Goal: Information Seeking & Learning: Learn about a topic

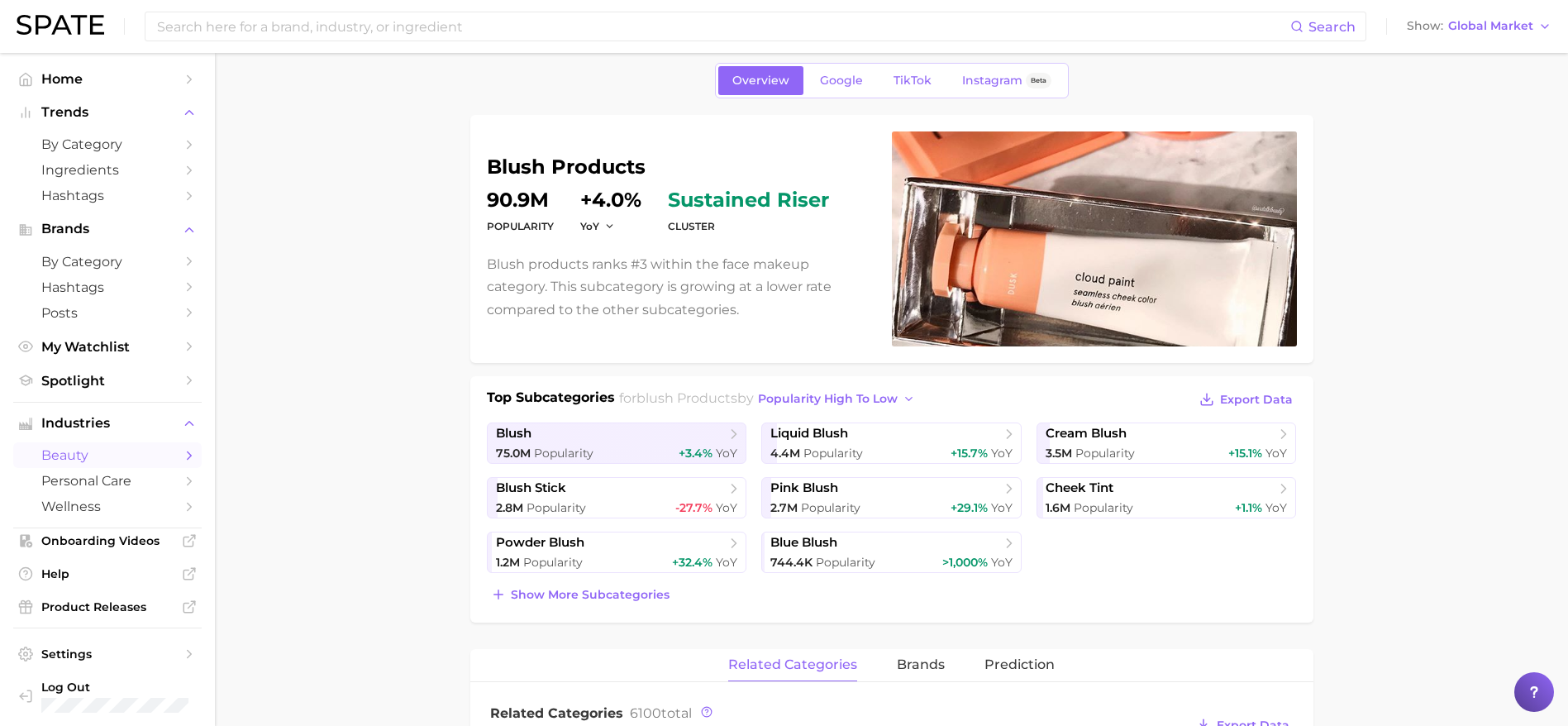
scroll to position [104, 0]
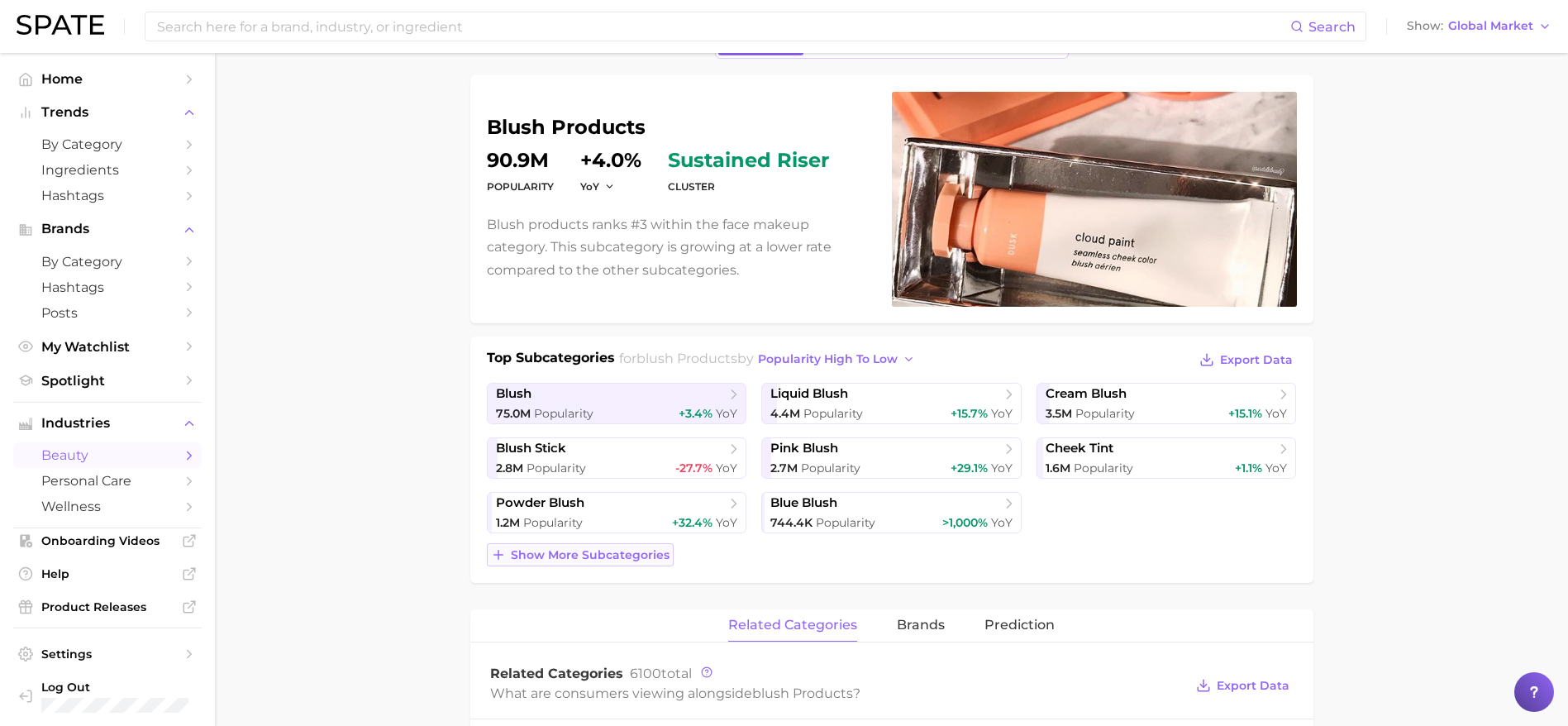
click at [607, 546] on button "Show more subcategories" at bounding box center [580, 554] width 187 height 23
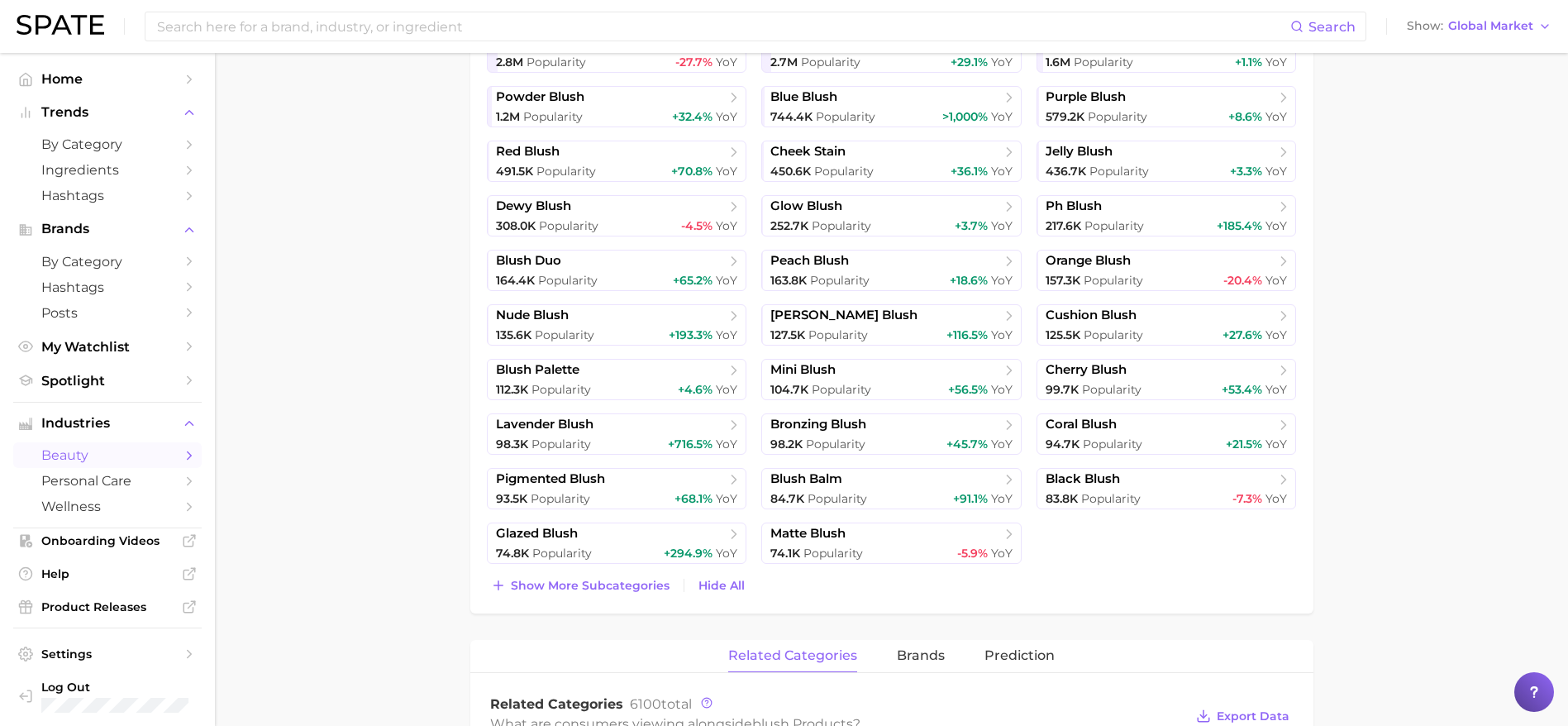
scroll to position [578, 0]
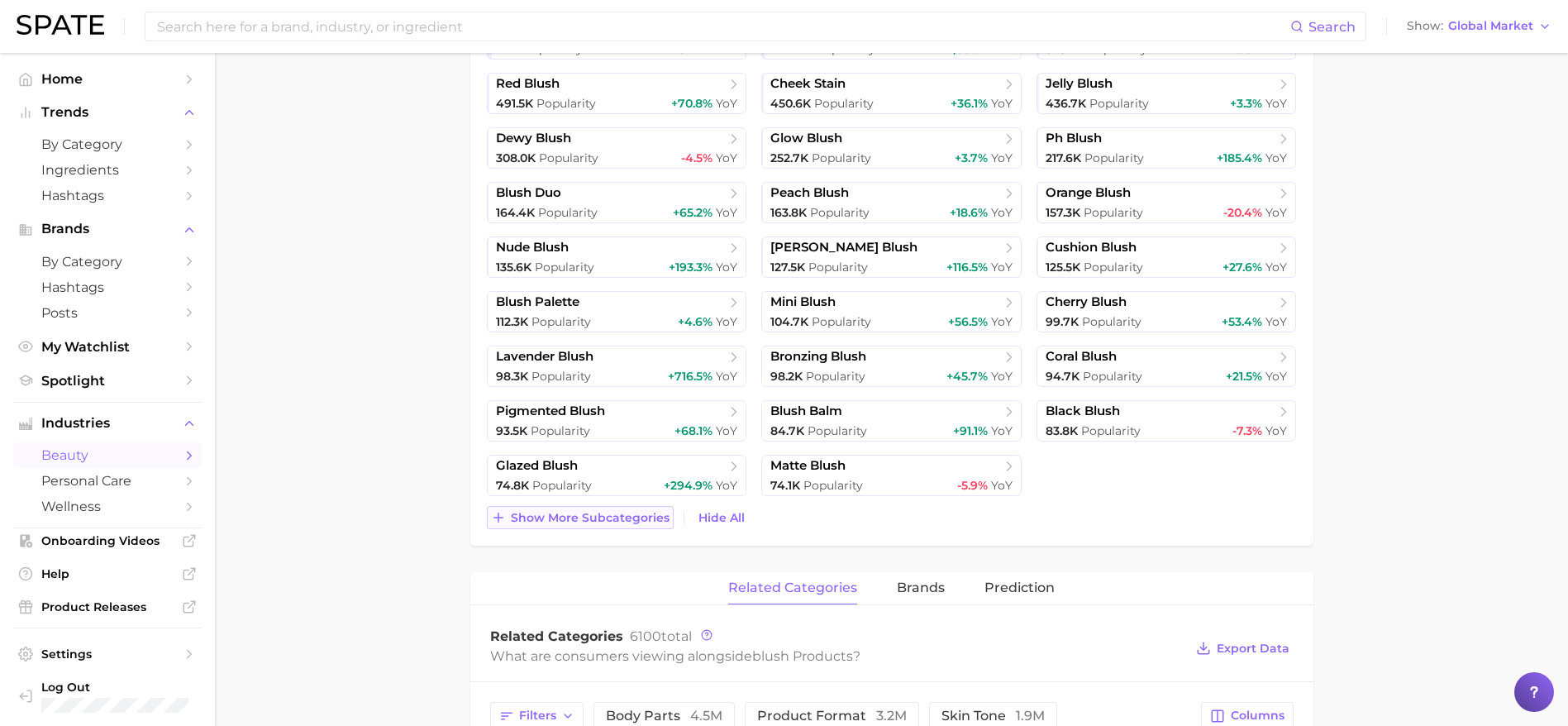
click at [606, 516] on span "Show more subcategories" at bounding box center [589, 518] width 158 height 14
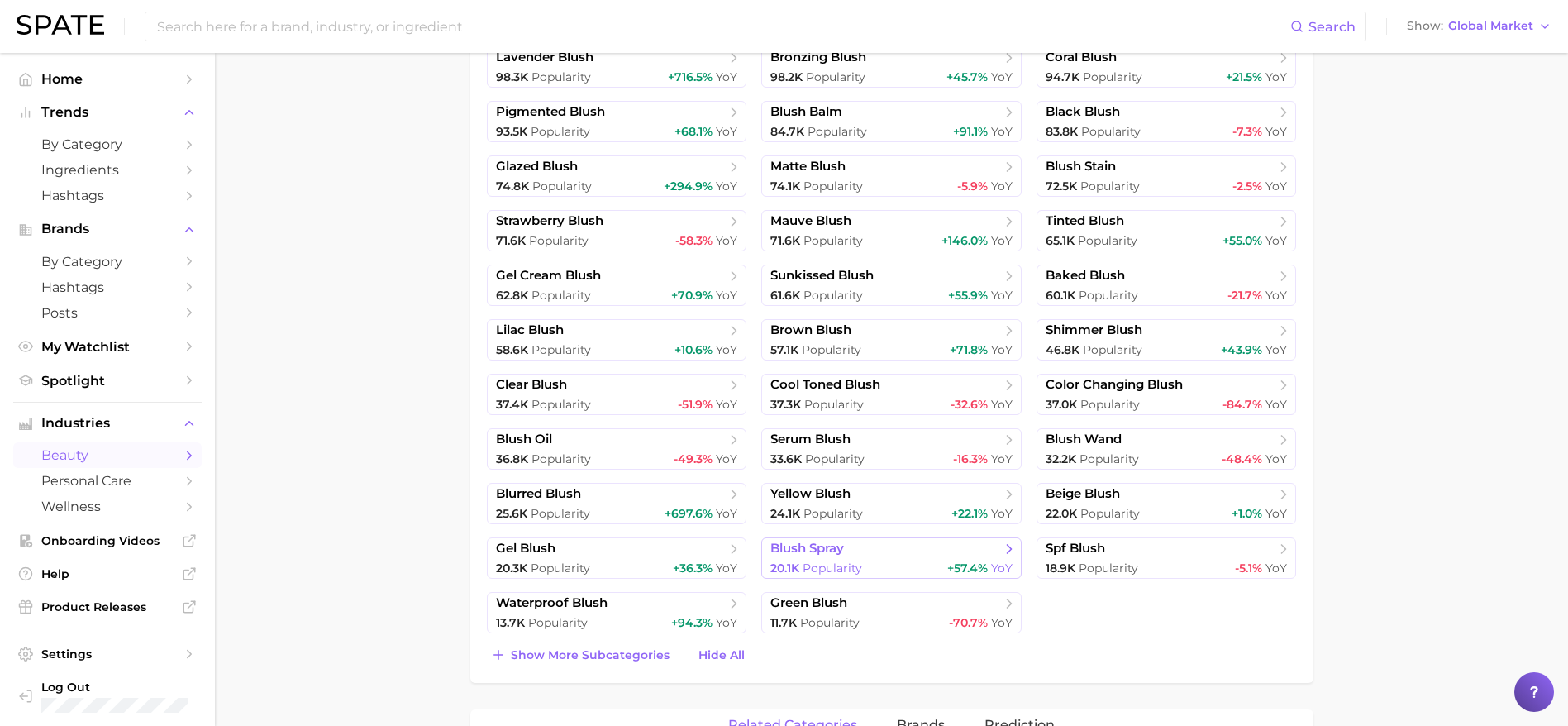
scroll to position [884, 0]
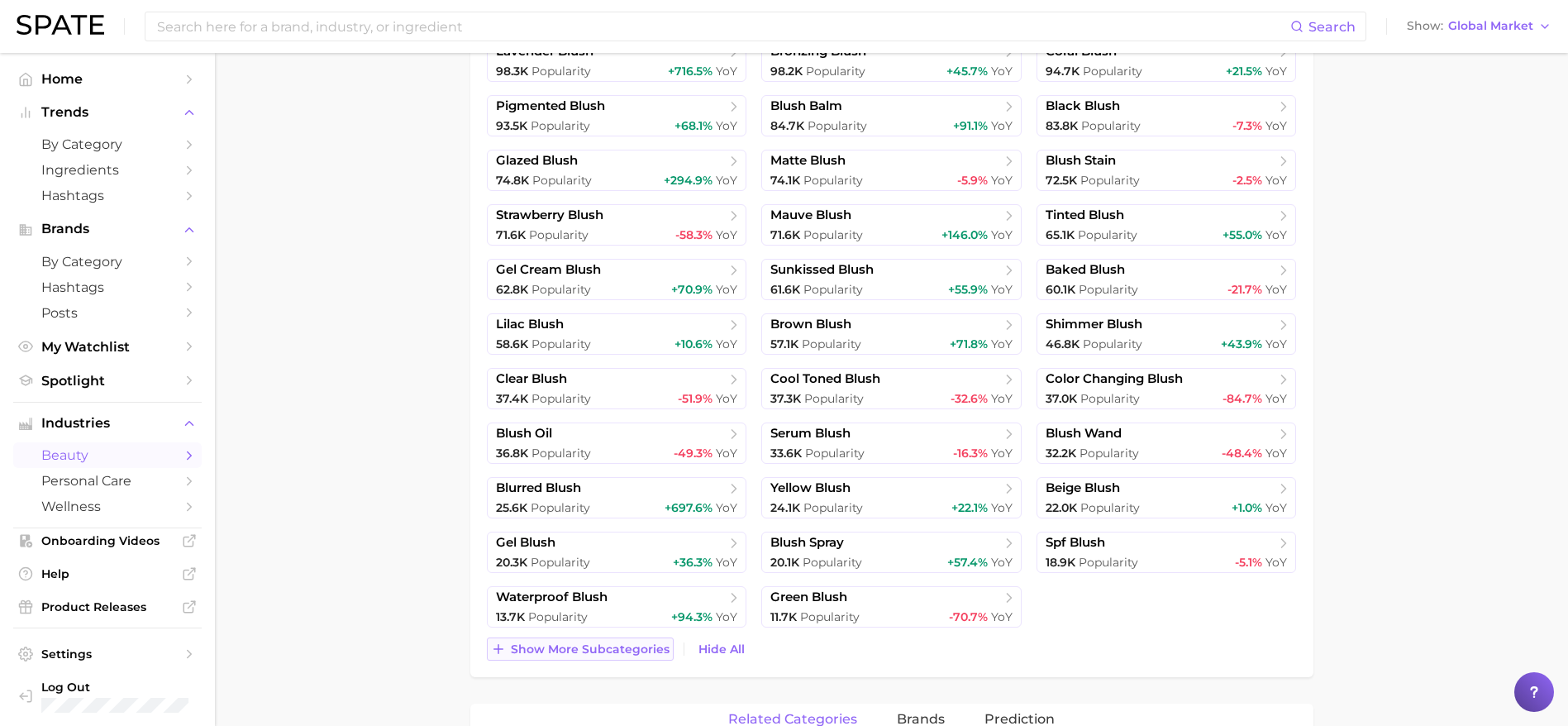
click at [606, 649] on span "Show more subcategories" at bounding box center [589, 649] width 158 height 14
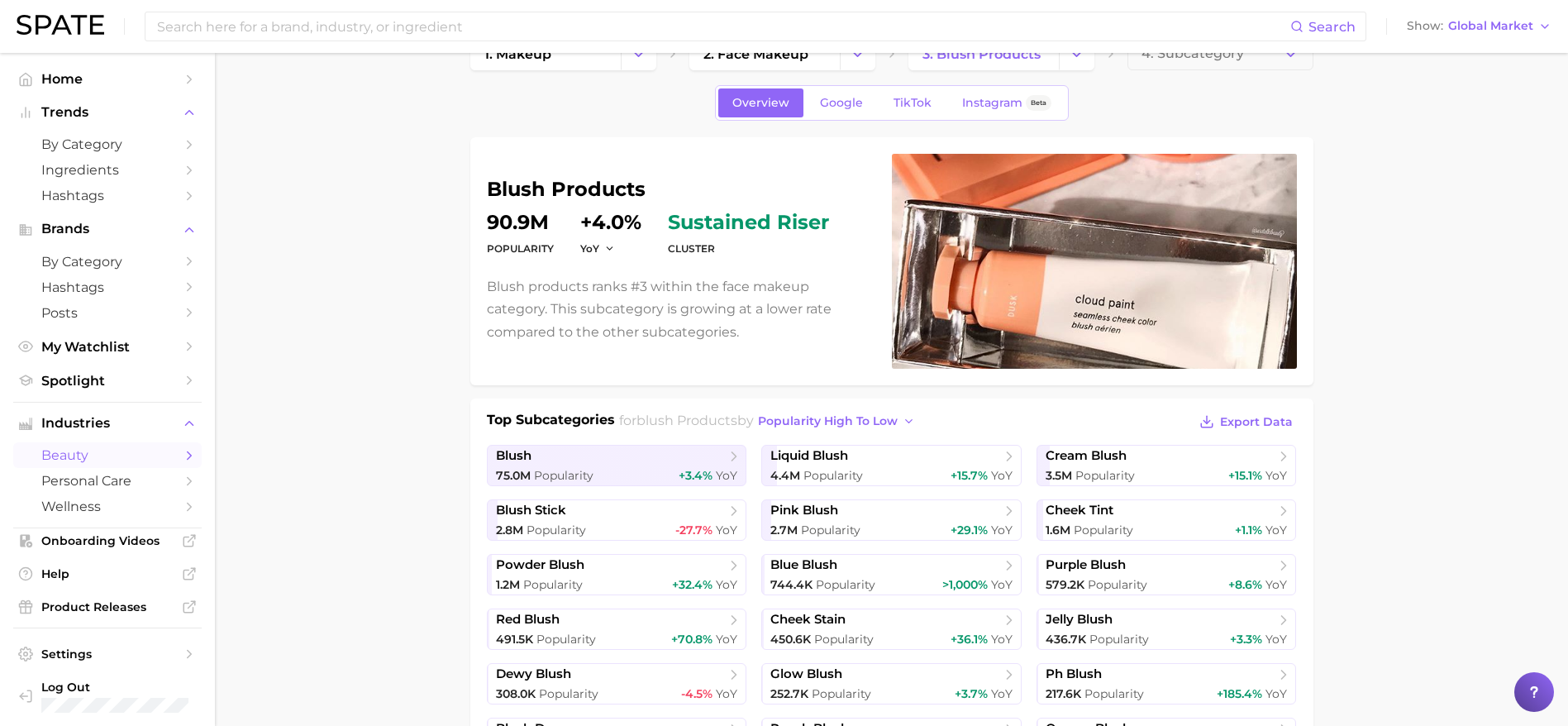
scroll to position [0, 0]
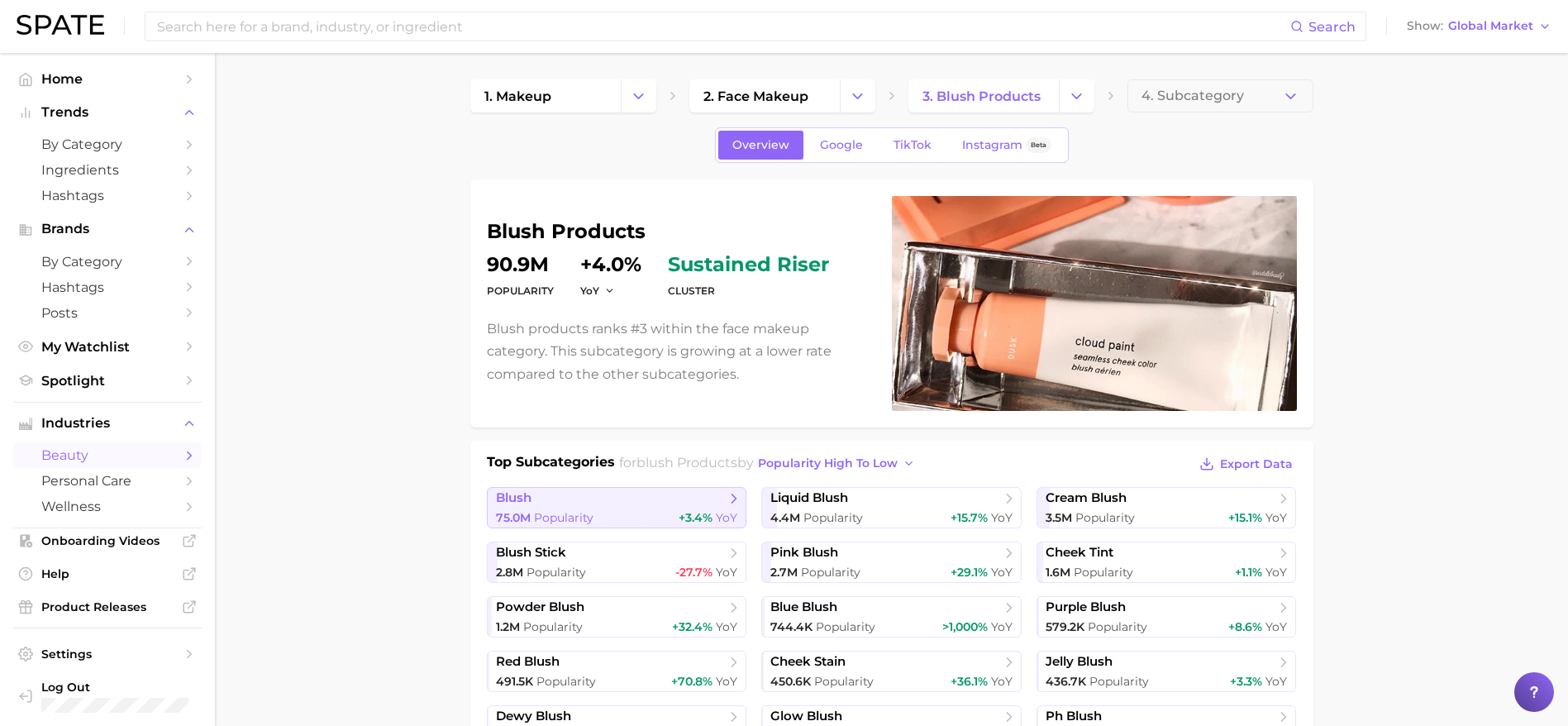
click at [664, 507] on link "blush 75.0m Popularity +3.4% YoY" at bounding box center [616, 507] width 260 height 42
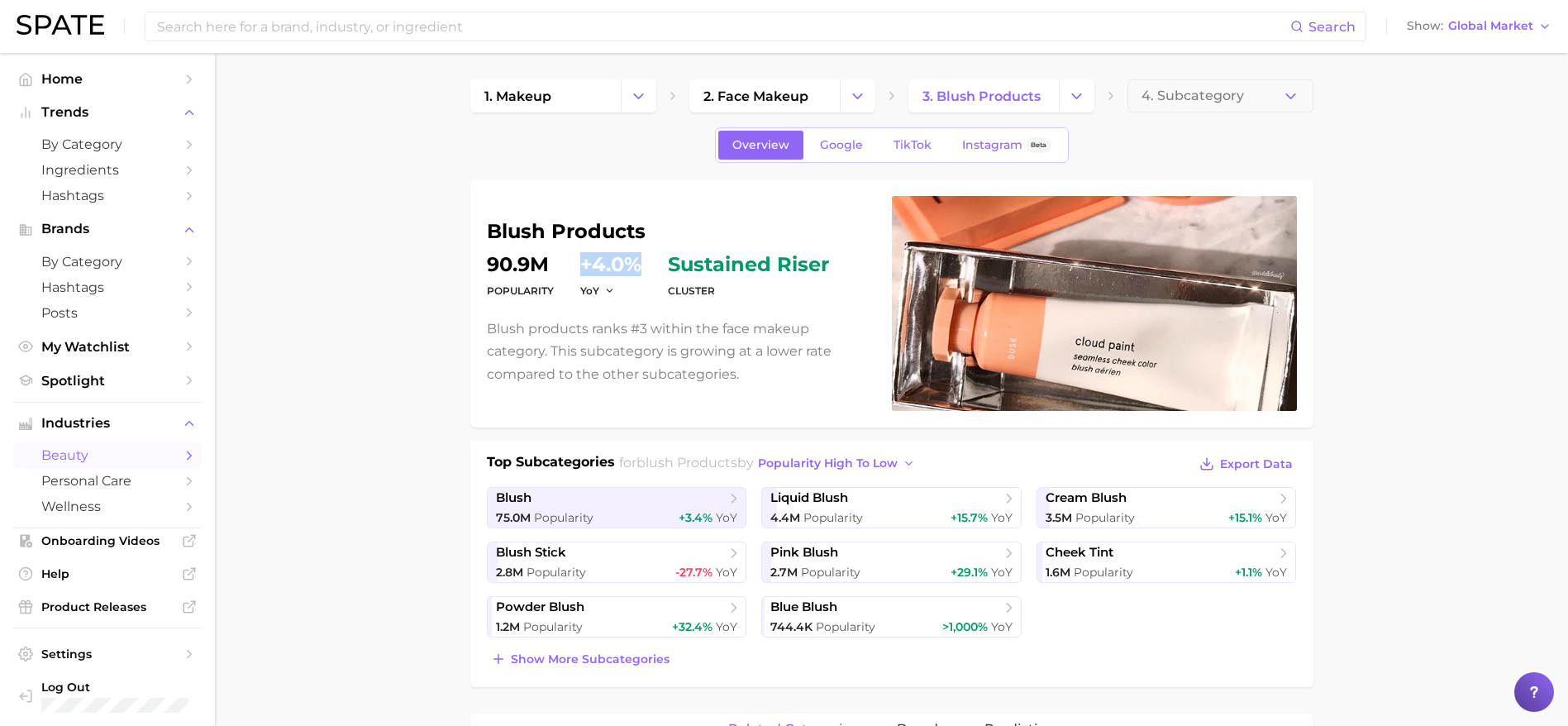
drag, startPoint x: 576, startPoint y: 269, endPoint x: 643, endPoint y: 266, distance: 67.1
click at [643, 266] on dl "Popularity 90.9m YoY +4.0% cluster sustained riser" at bounding box center [679, 278] width 385 height 47
click at [610, 293] on icon "button" at bounding box center [610, 291] width 12 height 12
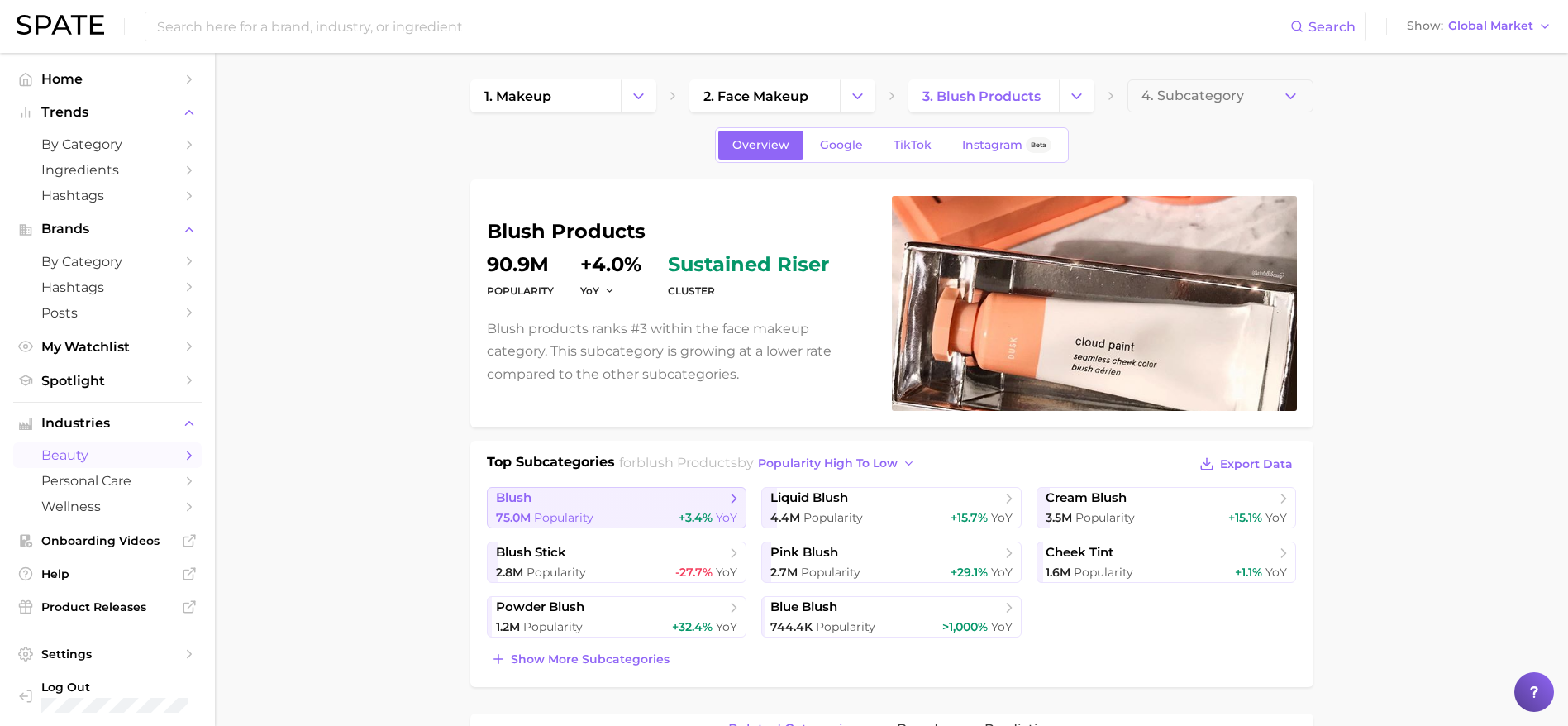
click at [639, 519] on div "75.0m Popularity +3.4% YoY" at bounding box center [617, 518] width 242 height 16
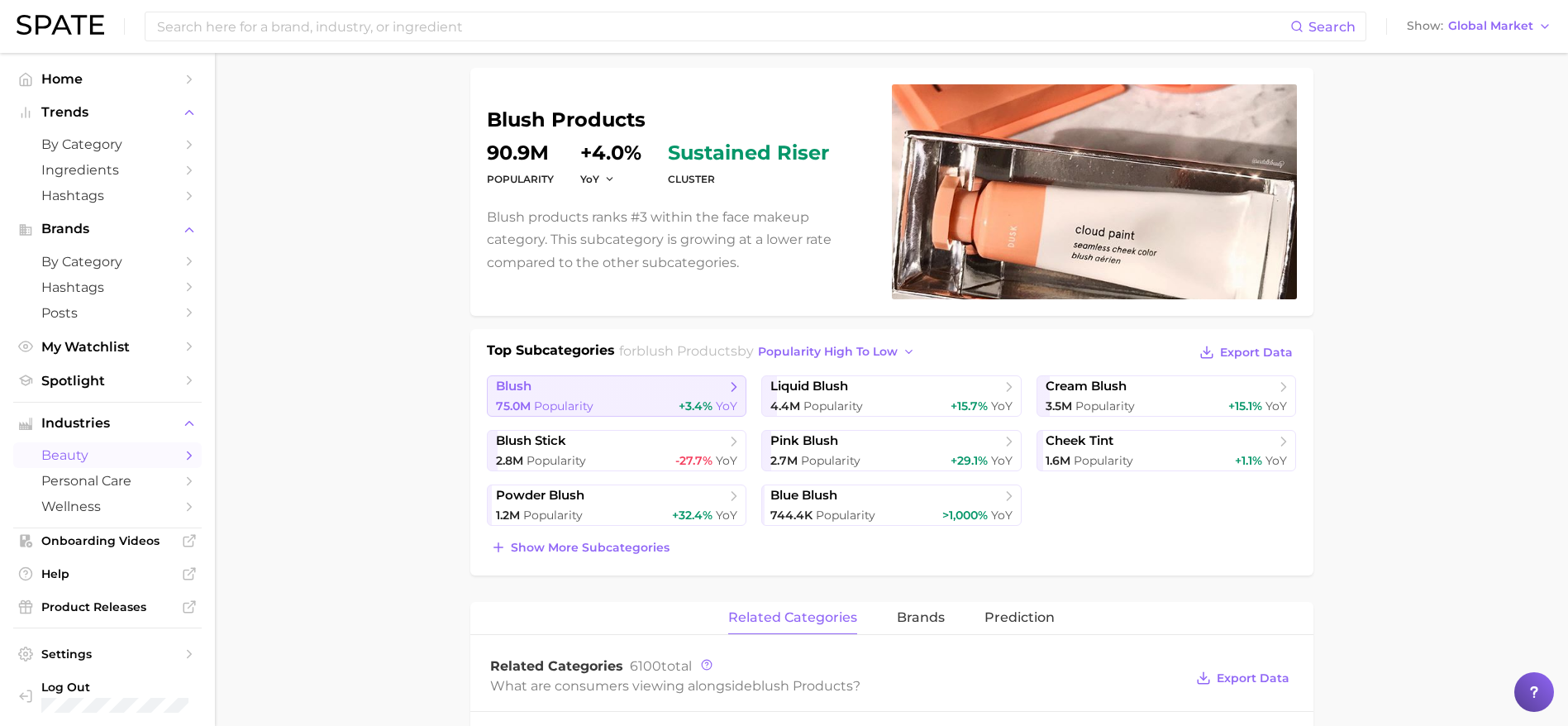
scroll to position [114, 0]
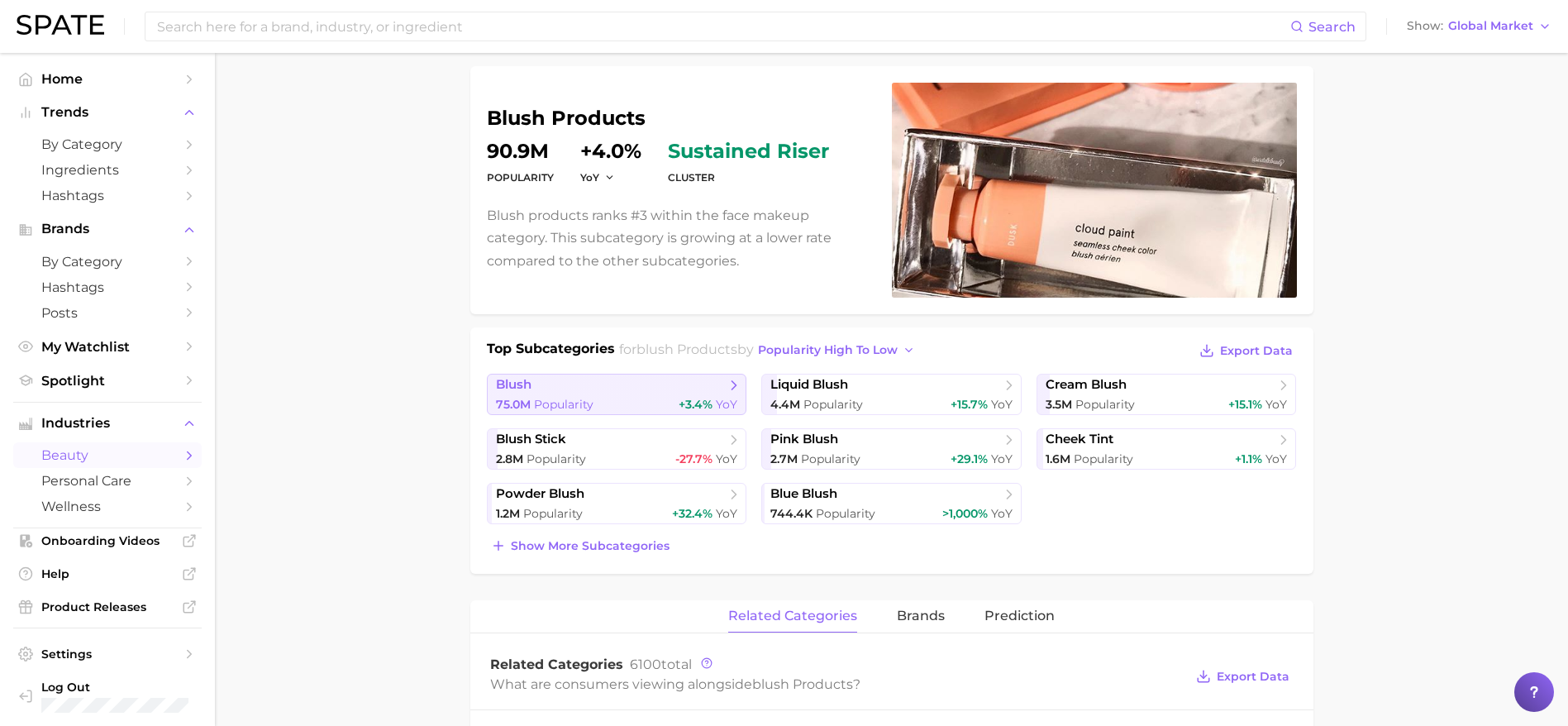
click at [682, 385] on span "blush" at bounding box center [610, 385] width 229 height 17
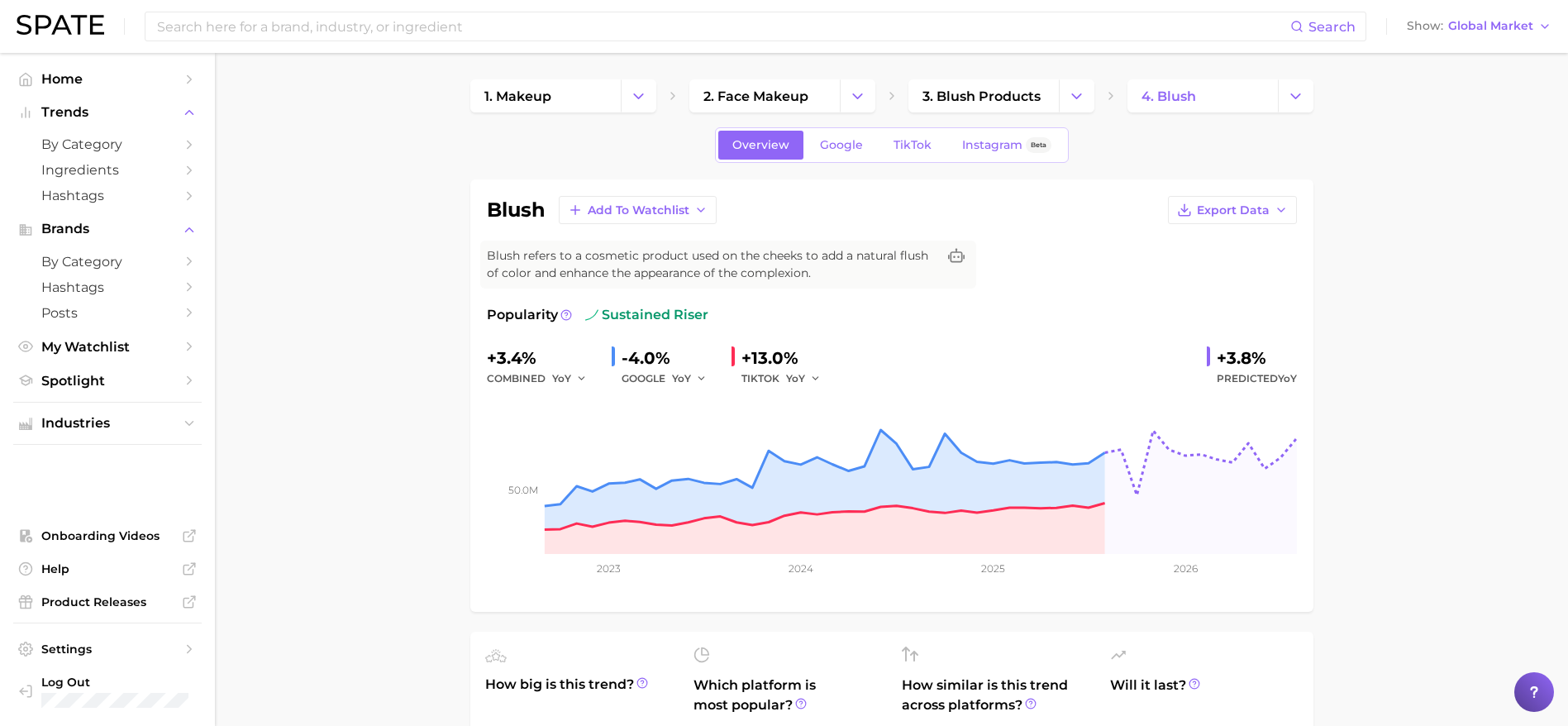
drag, startPoint x: 397, startPoint y: 326, endPoint x: 395, endPoint y: 317, distance: 9.2
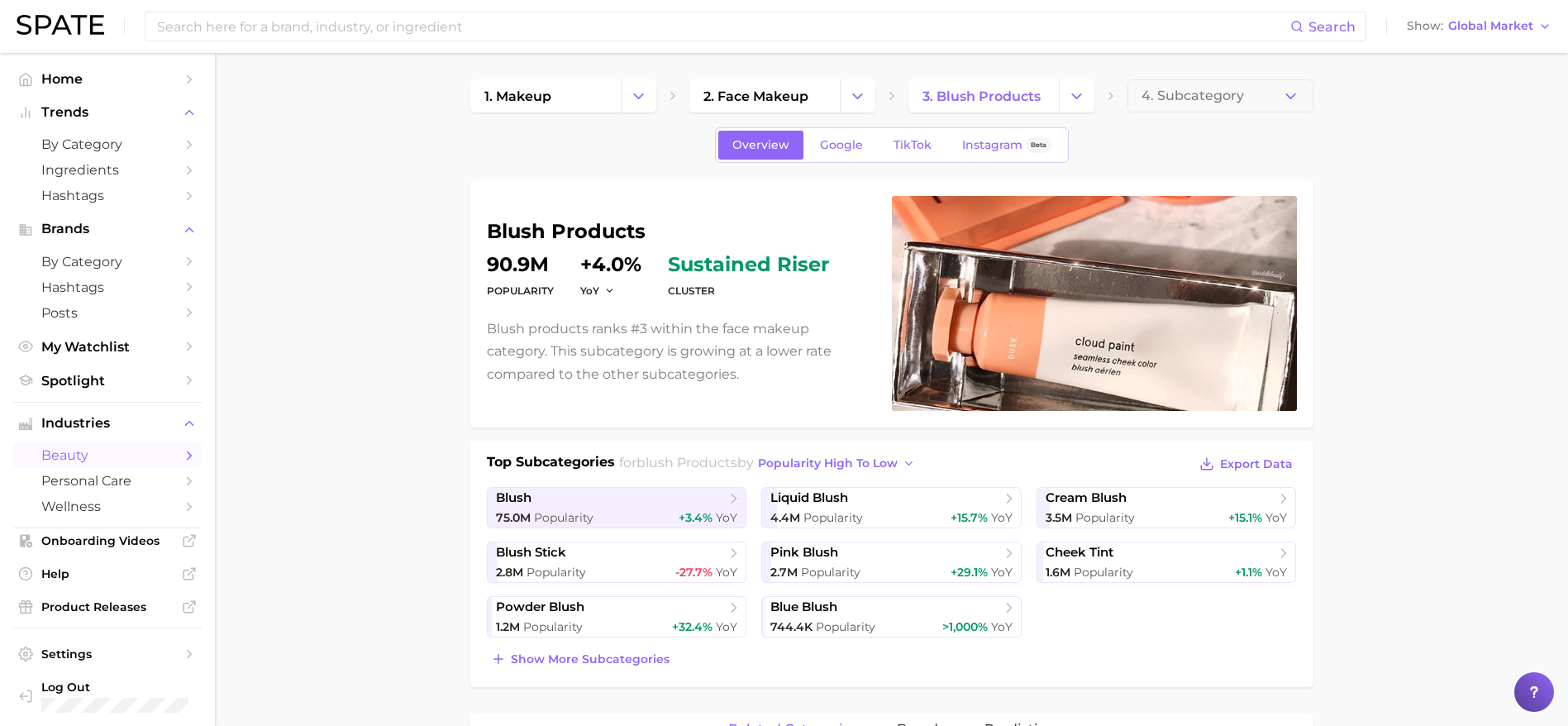
click at [684, 502] on span "blush" at bounding box center [610, 499] width 229 height 17
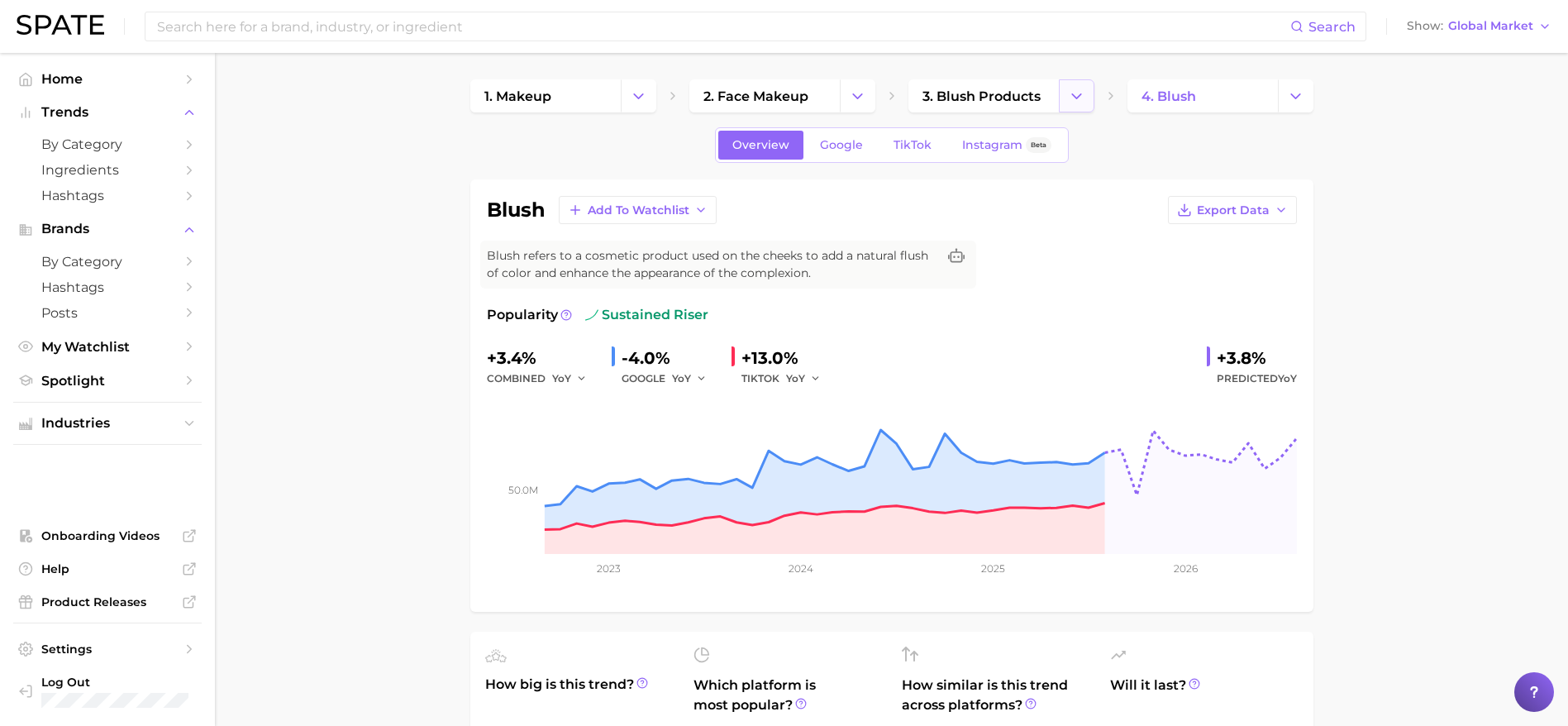
click at [1073, 97] on icon "Change Category" at bounding box center [1076, 96] width 17 height 17
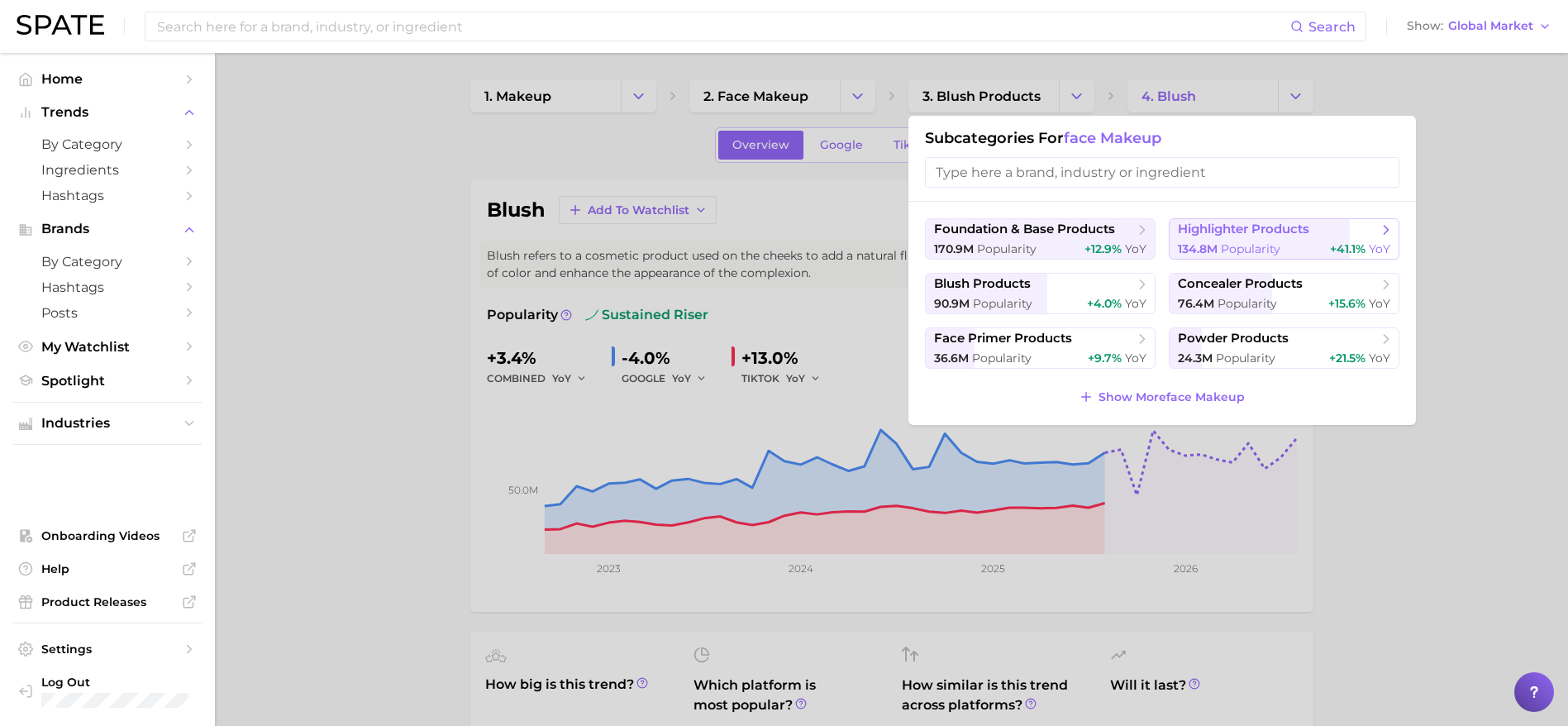
click at [1273, 247] on span "Popularity" at bounding box center [1251, 249] width 59 height 15
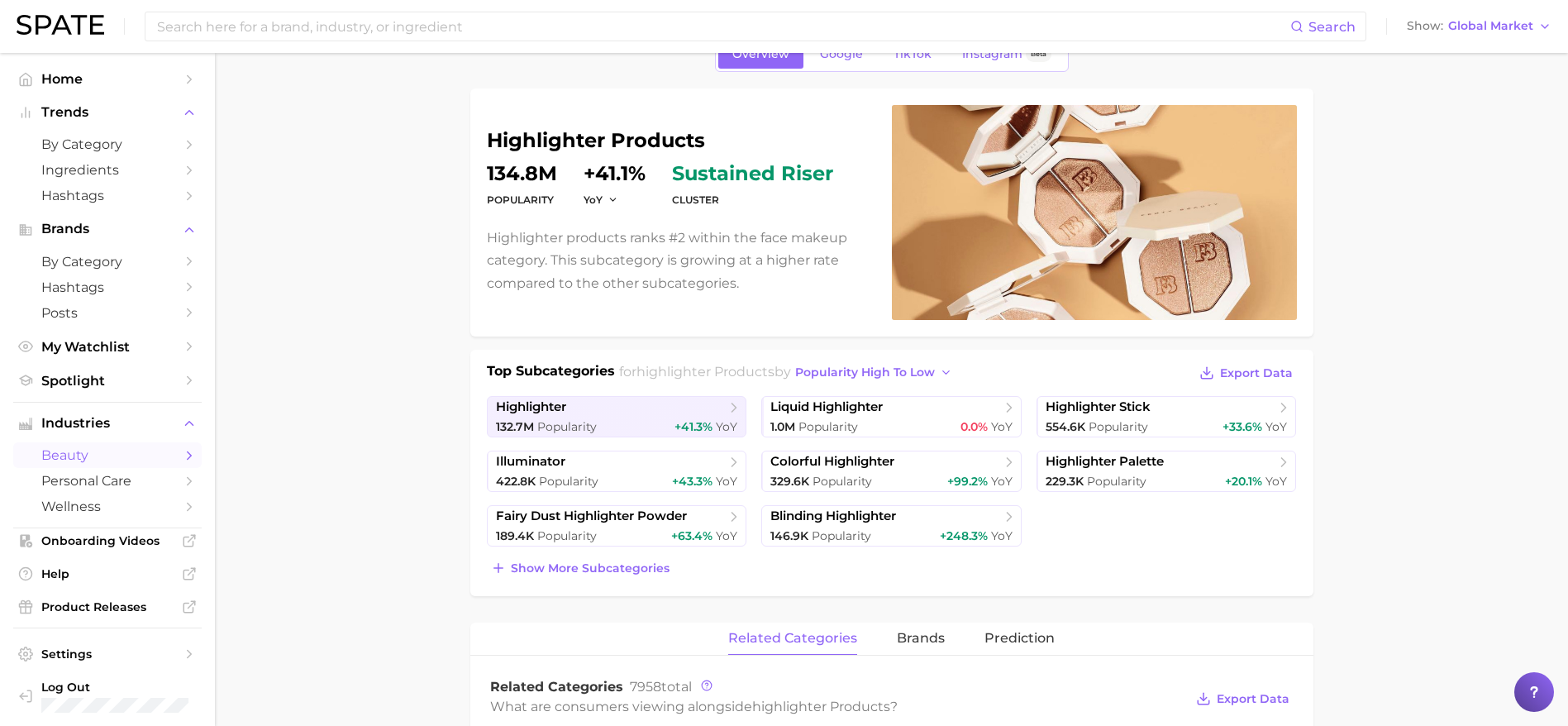
scroll to position [93, 0]
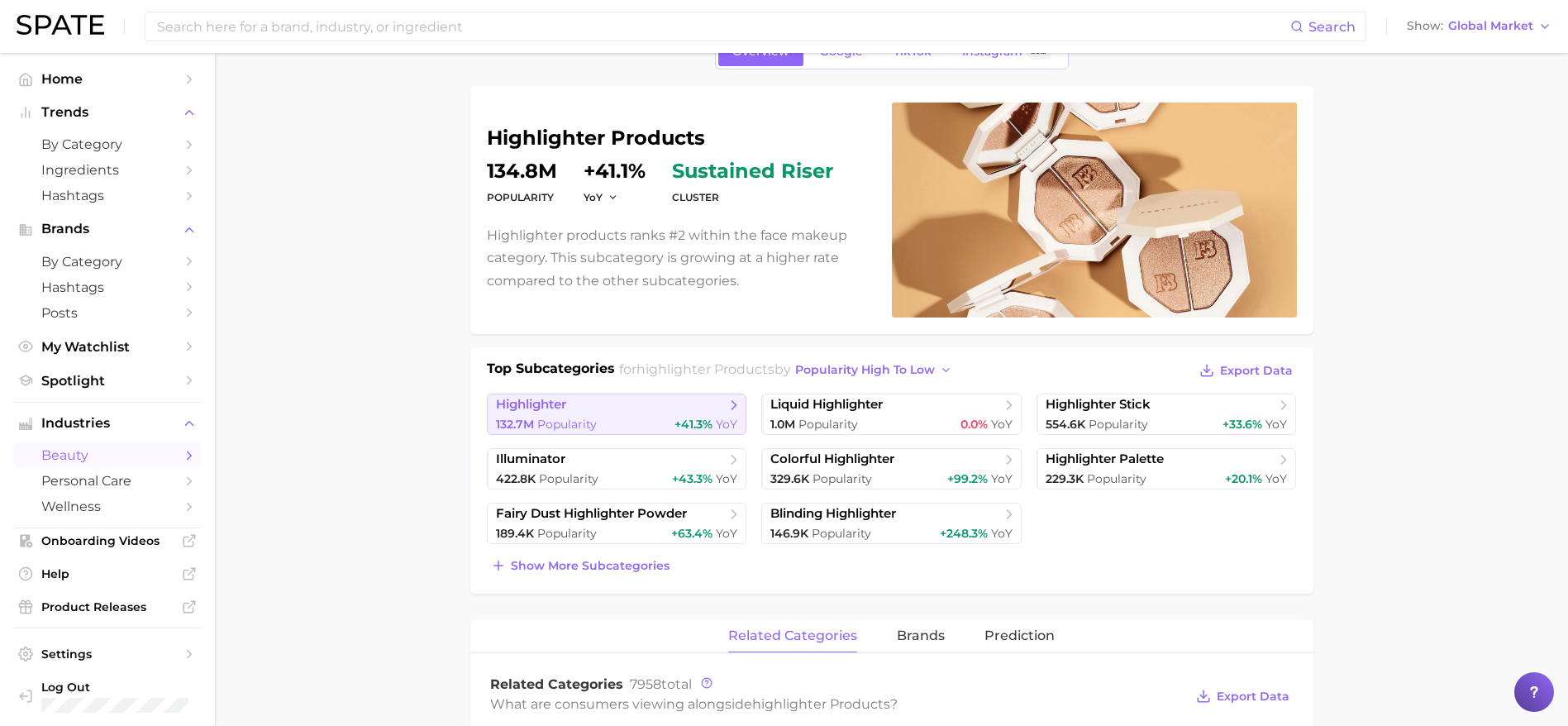
click at [665, 417] on div "132.7m Popularity +41.3% YoY" at bounding box center [617, 424] width 242 height 16
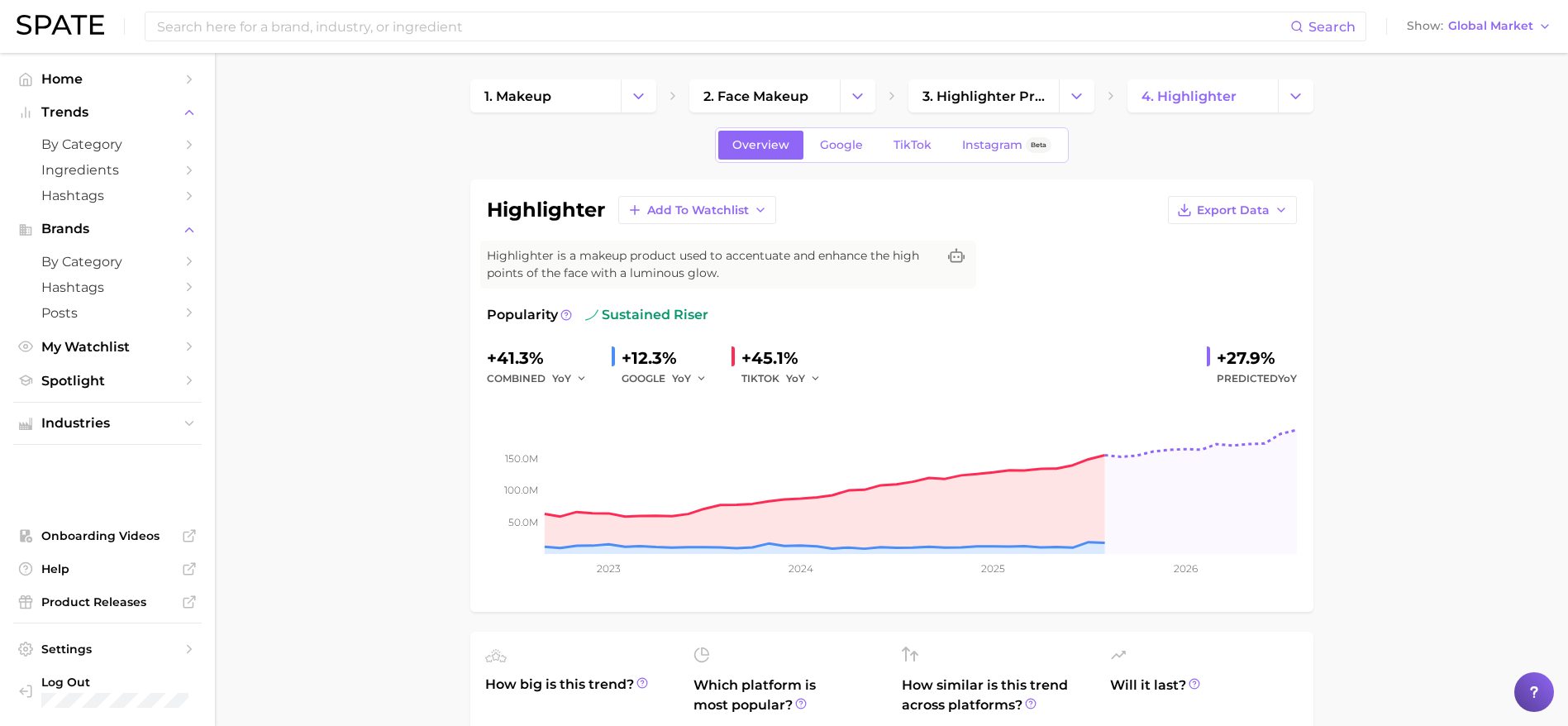
scroll to position [9, 0]
